Goal: Communication & Community: Connect with others

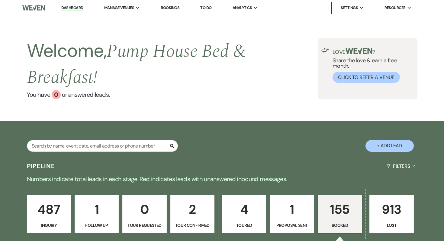
select select "7"
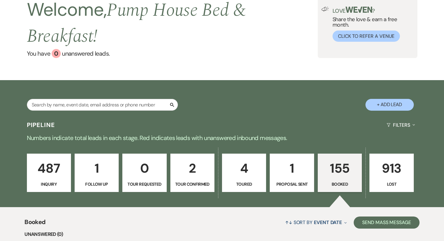
scroll to position [42, 0]
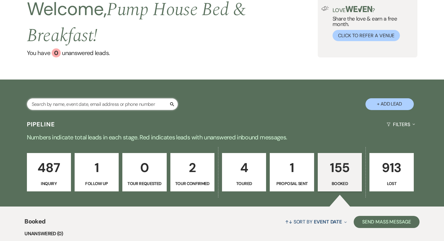
click at [110, 106] on input "text" at bounding box center [102, 104] width 151 height 12
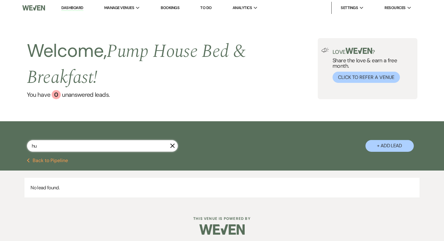
type input "h"
type input "[PERSON_NAME]"
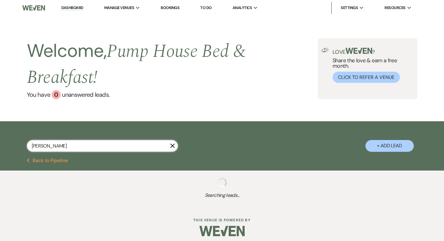
select select "8"
select select "10"
select select "8"
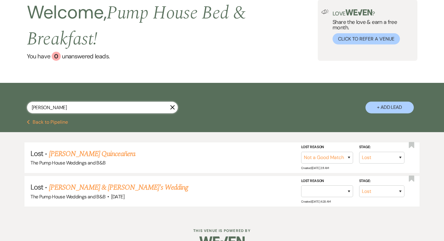
scroll to position [53, 0]
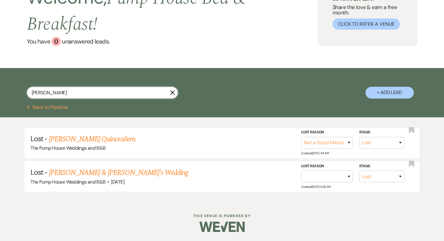
click at [42, 91] on input "[PERSON_NAME]" at bounding box center [102, 93] width 151 height 12
type input "[PERSON_NAME]"
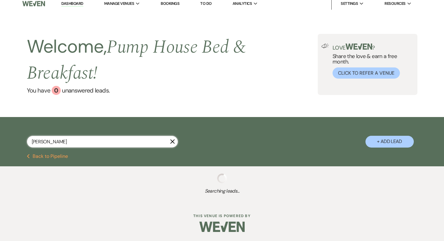
select select "8"
select select "11"
select select "8"
select select "5"
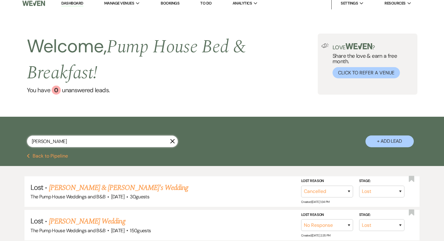
scroll to position [53, 0]
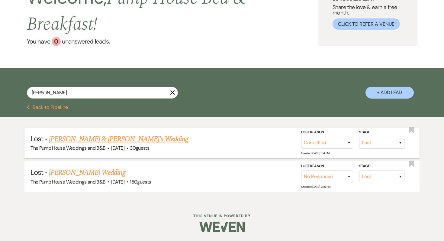
click at [93, 137] on link "[PERSON_NAME] & [PERSON_NAME]'s Wedding" at bounding box center [118, 138] width 139 height 11
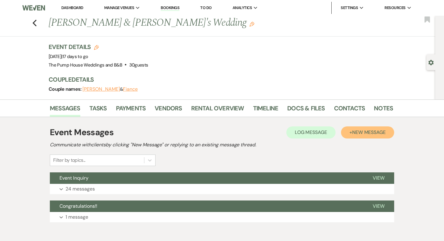
click at [355, 132] on span "New Message" at bounding box center [368, 132] width 33 height 6
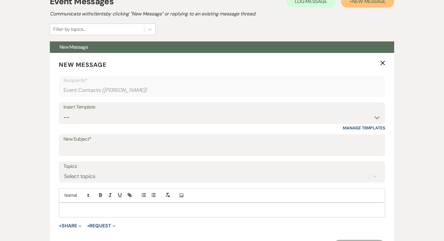
scroll to position [132, 0]
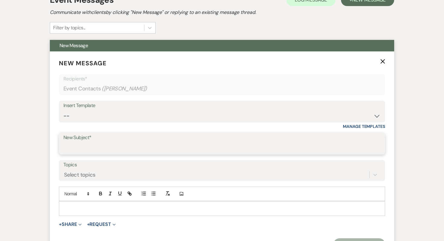
click at [145, 146] on input "New Subject*" at bounding box center [221, 148] width 317 height 12
type input "Checking in"
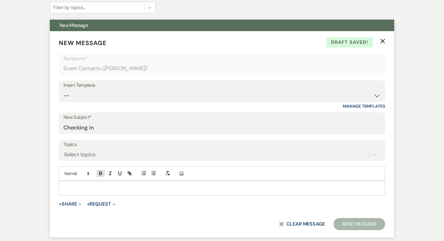
scroll to position [164, 0]
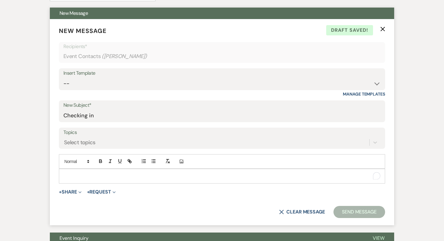
click at [83, 170] on div "To enrich screen reader interactions, please activate Accessibility in Grammarl…" at bounding box center [221, 176] width 325 height 14
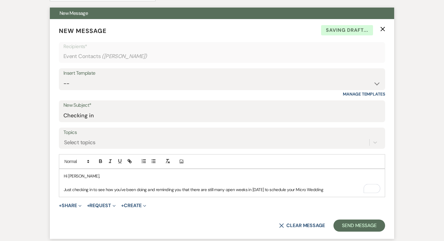
click at [327, 188] on p "Just checking in to see how you've been doing and reminding you that there are …" at bounding box center [222, 189] width 316 height 7
click at [325, 189] on p "Just checking in to see how you've been doing and reminding you that there are …" at bounding box center [222, 189] width 316 height 7
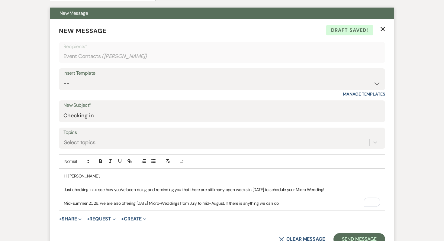
click at [298, 202] on p "Mid-summer 2026, we are also offering [DATE] Micro-Weddings from July to mid-Au…" at bounding box center [222, 202] width 316 height 7
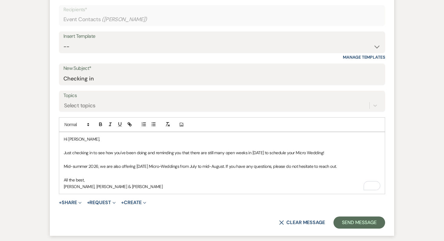
scroll to position [202, 0]
click at [350, 221] on button "Send Message" at bounding box center [359, 221] width 52 height 12
